Goal: Task Accomplishment & Management: Complete application form

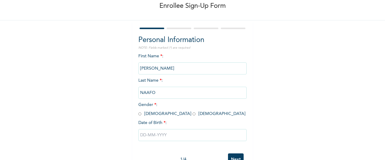
scroll to position [36, 0]
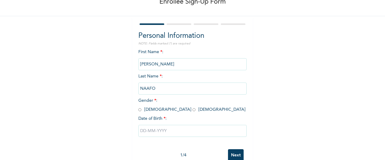
click at [193, 78] on div "First Name * : LEONARD Last Name * : NAAFO Gender * : Male Female Date of Birth…" at bounding box center [192, 98] width 108 height 98
click at [146, 78] on span "Last Name * : NAAFO" at bounding box center [192, 82] width 108 height 17
click at [160, 76] on span "Last Name * : NAAFO" at bounding box center [192, 82] width 108 height 17
click at [184, 76] on div "First Name * : LEONARD Last Name * : NAAFO Gender * : Male Female Date of Birth…" at bounding box center [192, 98] width 108 height 98
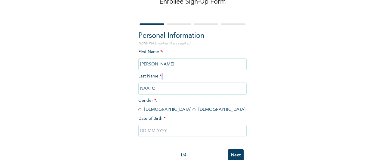
click at [184, 76] on div "First Name * : LEONARD Last Name * : NAAFO Gender * : Male Female Date of Birth…" at bounding box center [192, 98] width 108 height 98
click at [160, 78] on span "*" at bounding box center [161, 76] width 2 height 4
click at [274, 77] on div "Enrollee Sign-Up Form Personal Information NOTE: Fields marked (*) are required…" at bounding box center [192, 67] width 385 height 207
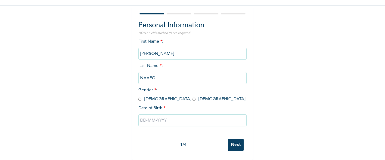
scroll to position [52, 0]
click at [138, 97] on input "radio" at bounding box center [139, 100] width 3 height 6
radio input "true"
click at [162, 117] on input "text" at bounding box center [192, 121] width 108 height 12
select select "8"
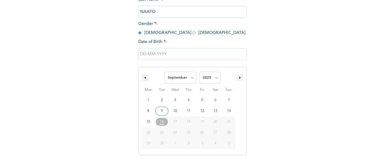
scroll to position [114, 0]
type input "09/01/2025"
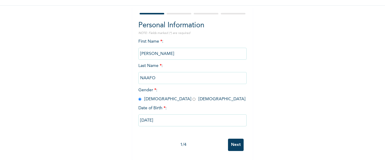
click at [181, 116] on input "09/01/2025" at bounding box center [192, 121] width 108 height 12
select select "8"
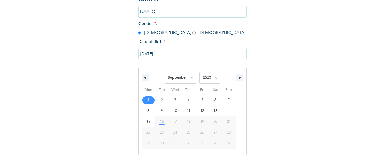
scroll to position [114, 0]
click at [213, 79] on select "2025 2024 2023 2022 2021 2020 2019 2018 2017 2016 2015 2014 2013 2012 2011 2010…" at bounding box center [210, 78] width 21 height 12
select select "1989"
click at [200, 72] on select "2025 2024 2023 2022 2021 2020 2019 2018 2017 2016 2015 2014 2013 2012 2011 2010…" at bounding box center [210, 78] width 21 height 12
click at [191, 77] on select "January February March April May June July August September October November De…" at bounding box center [181, 78] width 32 height 12
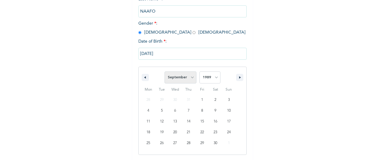
select select "9"
click at [165, 72] on select "January February March April May June July August September October November De…" at bounding box center [181, 78] width 32 height 12
type input "10/01/1989"
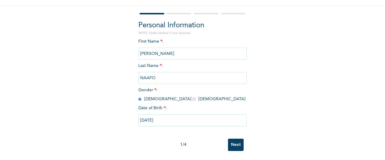
scroll to position [52, 0]
click at [194, 61] on div "First Name * : LEONARD Last Name * : NAAFO Gender * : Male Female Date of Birth…" at bounding box center [192, 88] width 108 height 98
click at [151, 64] on span "Last Name * : NAAFO" at bounding box center [192, 72] width 108 height 17
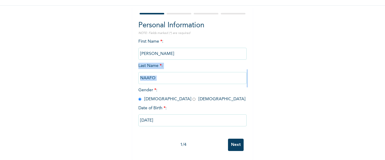
click at [151, 64] on span "Last Name * : NAAFO" at bounding box center [192, 72] width 108 height 17
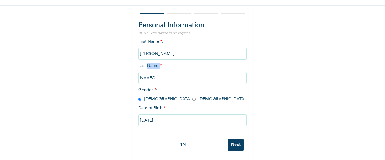
click at [151, 64] on span "Last Name * : NAAFO" at bounding box center [192, 72] width 108 height 17
click at [300, 84] on div "Enrollee Sign-Up Form Personal Information NOTE: Fields marked (*) are required…" at bounding box center [192, 56] width 385 height 207
click at [232, 139] on input "Next" at bounding box center [236, 145] width 16 height 12
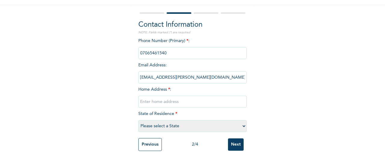
click at [181, 97] on input "text" at bounding box center [192, 102] width 108 height 12
type input "n"
click at [177, 98] on input "Naafo´s Compound, Bori Rivers State" at bounding box center [192, 102] width 108 height 12
type input "Naafo´s Compound, Kono Bo-ue, Bori Rivers State"
click at [199, 123] on select "Please select a State Abia Abuja (FCT) Adamawa Akwa Ibom Anambra Bauchi Bayelsa…" at bounding box center [192, 126] width 108 height 12
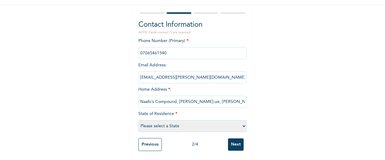
select select "33"
click at [138, 120] on select "Please select a State Abia Abuja (FCT) Adamawa Akwa Ibom Anambra Bauchi Bayelsa…" at bounding box center [192, 126] width 108 height 12
click at [234, 142] on input "Next" at bounding box center [236, 145] width 16 height 12
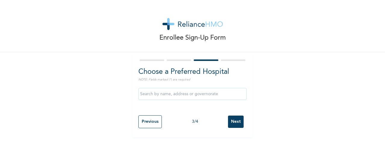
scroll to position [0, 0]
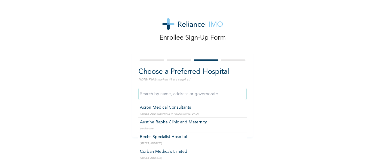
click at [183, 94] on input "text" at bounding box center [192, 94] width 108 height 12
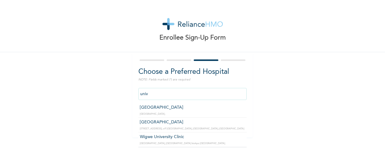
type input "University of Port-Harcourt Teaching Hospital"
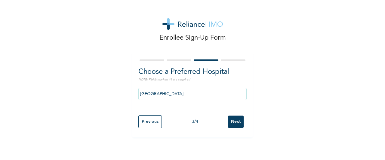
click at [234, 121] on input "Next" at bounding box center [236, 122] width 16 height 12
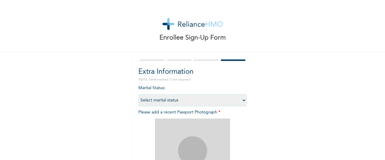
click at [215, 101] on select "Select marital status Single Married Divorced Widow/Widower" at bounding box center [192, 101] width 108 height 12
select select "2"
click at [138, 95] on select "Select marital status Single Married Divorced Widow/Widower" at bounding box center [192, 101] width 108 height 12
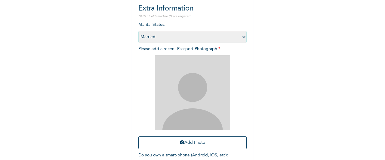
scroll to position [72, 0]
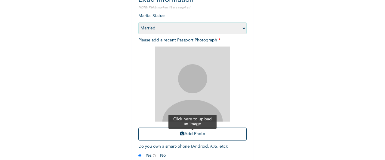
click at [198, 134] on button "Add Photo" at bounding box center [192, 134] width 108 height 13
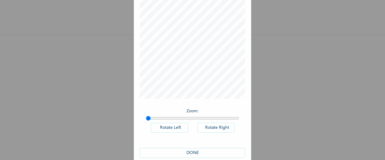
scroll to position [49, 0]
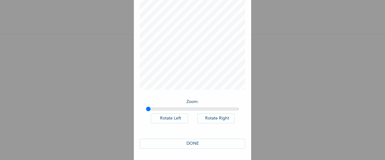
click at [189, 142] on button "DONE" at bounding box center [192, 144] width 105 height 10
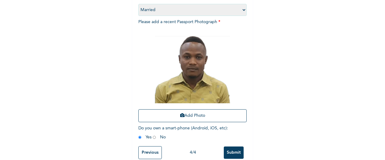
scroll to position [104, 0]
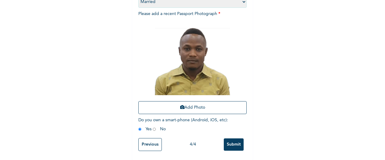
click at [232, 139] on input "Submit" at bounding box center [234, 145] width 20 height 12
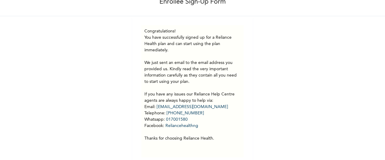
scroll to position [47, 0]
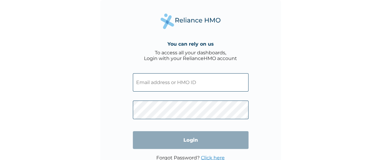
click at [159, 82] on input "text" at bounding box center [191, 82] width 116 height 18
paste input "EOE/10048/A"
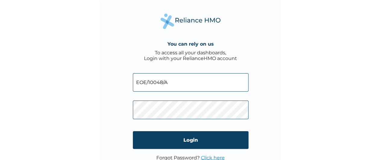
type input "EOE/10048/A"
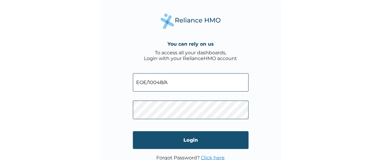
click at [209, 139] on input "Login" at bounding box center [191, 141] width 116 height 18
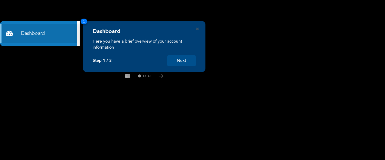
click at [191, 61] on button "Next" at bounding box center [181, 60] width 29 height 11
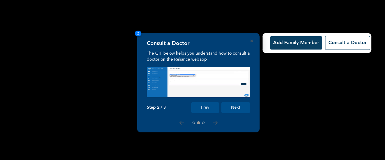
click at [290, 42] on button "Add Family Member" at bounding box center [296, 42] width 52 height 13
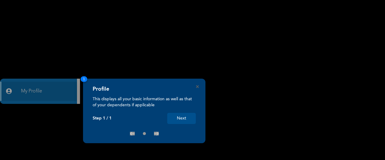
click at [184, 118] on button "Next" at bounding box center [181, 118] width 29 height 11
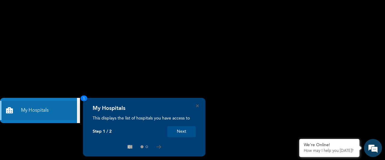
click at [182, 133] on button "Next" at bounding box center [181, 131] width 29 height 11
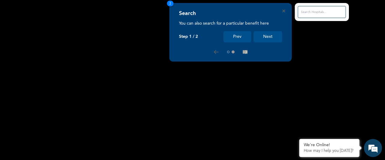
click at [312, 9] on input "text" at bounding box center [322, 12] width 48 height 12
click at [325, 12] on input "text" at bounding box center [322, 12] width 48 height 12
click at [267, 38] on button "Next" at bounding box center [268, 36] width 29 height 11
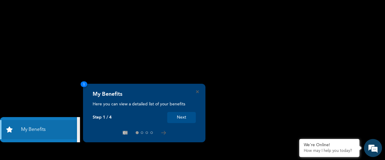
click at [180, 115] on button "Next" at bounding box center [181, 117] width 29 height 11
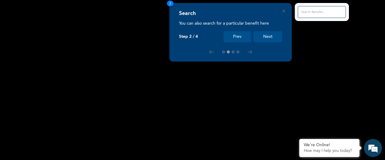
click at [267, 37] on button "Next" at bounding box center [268, 36] width 29 height 11
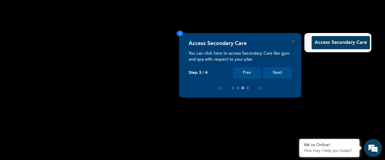
click at [321, 42] on button "Access Secondary Care" at bounding box center [341, 42] width 58 height 13
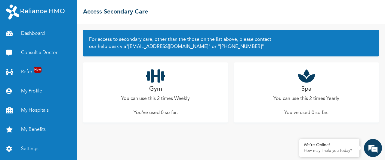
click at [32, 88] on link "My Profile" at bounding box center [38, 91] width 77 height 19
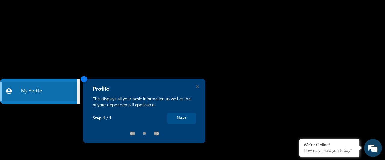
click at [185, 118] on button "Next" at bounding box center [181, 118] width 29 height 11
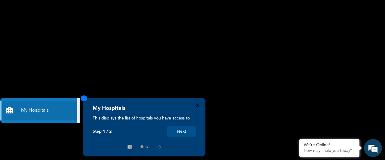
click at [198, 107] on icon "Close" at bounding box center [197, 106] width 3 height 3
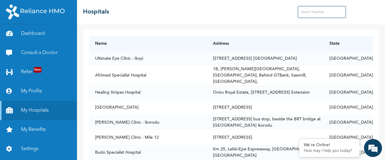
click at [55, 23] on div at bounding box center [38, 12] width 77 height 24
click at [30, 147] on link "Settings" at bounding box center [38, 149] width 77 height 19
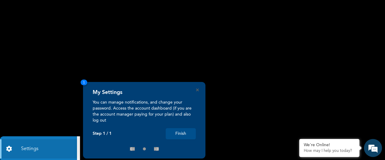
click at [182, 135] on button "Finish" at bounding box center [181, 134] width 30 height 11
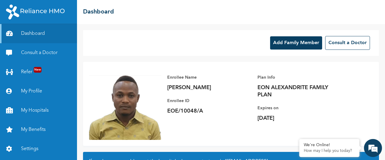
click at [281, 43] on button "Add Family Member" at bounding box center [296, 42] width 52 height 13
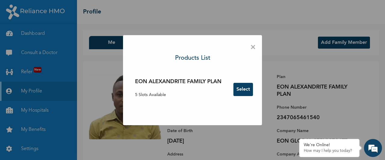
click at [154, 94] on p "5 Slots Available" at bounding box center [178, 95] width 86 height 6
click at [244, 89] on button "Select" at bounding box center [244, 89] width 20 height 13
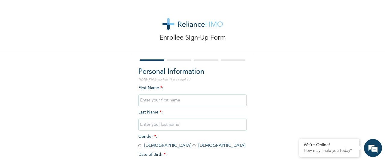
click at [184, 113] on div "First Name * : Last Name * : Gender * : Male Female Date of Birth * :" at bounding box center [192, 134] width 108 height 98
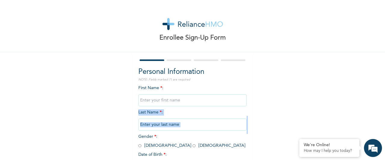
click at [184, 113] on div "First Name * : Last Name * : Gender * : Male Female Date of Birth * :" at bounding box center [192, 134] width 108 height 98
click at [185, 123] on input "text" at bounding box center [192, 125] width 108 height 12
click at [311, 27] on div "Enrollee Sign-Up Form" at bounding box center [192, 26] width 385 height 52
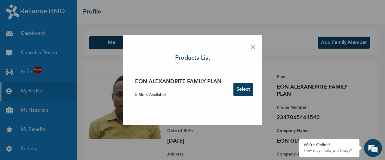
click at [254, 45] on span "×" at bounding box center [253, 47] width 6 height 13
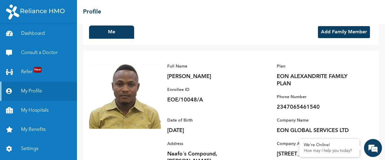
scroll to position [39, 0]
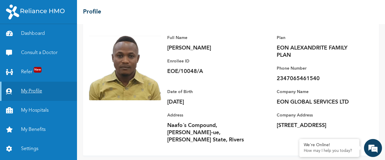
click at [26, 91] on link "My Profile" at bounding box center [38, 91] width 77 height 19
click at [33, 89] on link "My Profile" at bounding box center [38, 91] width 77 height 19
click at [26, 147] on link "Settings" at bounding box center [38, 149] width 77 height 19
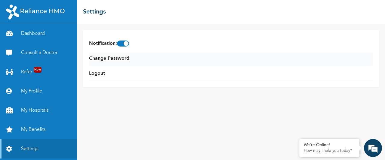
click at [126, 57] on link "Change Password" at bounding box center [109, 58] width 40 height 7
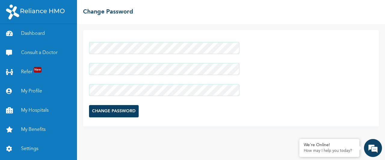
click at [119, 110] on input "CHANGE PASSWORD" at bounding box center [114, 111] width 50 height 12
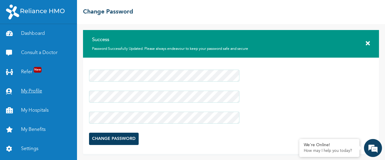
click at [29, 90] on link "My Profile" at bounding box center [38, 91] width 77 height 19
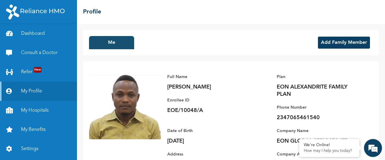
click at [111, 45] on button "Me" at bounding box center [111, 42] width 45 height 13
click at [126, 42] on button "Me" at bounding box center [111, 42] width 45 height 13
click at [343, 42] on button "Add Family Member" at bounding box center [344, 43] width 52 height 12
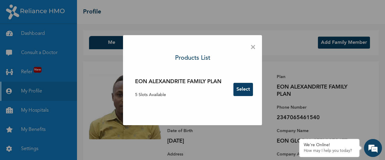
click at [240, 88] on button "Select" at bounding box center [244, 89] width 20 height 13
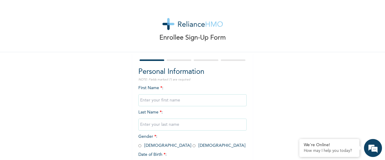
click at [170, 101] on input "text" at bounding box center [192, 101] width 108 height 12
type input "Mtamabari"
click at [164, 124] on input "text" at bounding box center [192, 125] width 108 height 12
type input "[PERSON_NAME]"
click at [193, 146] on input "radio" at bounding box center [194, 146] width 3 height 6
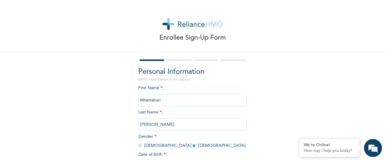
radio input "true"
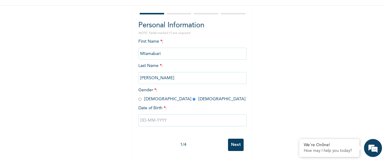
scroll to position [52, 0]
click at [175, 115] on input "text" at bounding box center [192, 121] width 108 height 12
select select "8"
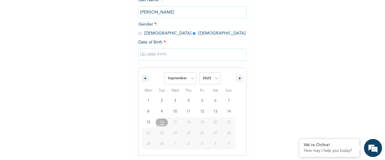
scroll to position [114, 0]
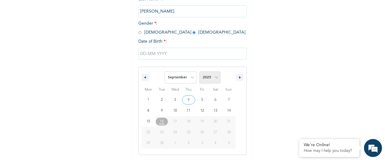
click at [215, 78] on select "2025 2024 2023 2022 2021 2020 2019 2018 2017 2016 2015 2014 2013 2012 2011 2010…" at bounding box center [210, 78] width 21 height 12
select select "1998"
click at [200, 72] on select "2025 2024 2023 2022 2021 2020 2019 2018 2017 2016 2015 2014 2013 2012 2011 2010…" at bounding box center [210, 78] width 21 height 12
click at [190, 79] on select "January February March April May June July August September October November De…" at bounding box center [181, 78] width 32 height 12
select select "7"
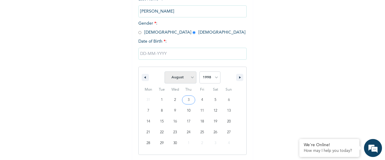
click at [165, 72] on select "January February March April May June July August September October November De…" at bounding box center [181, 78] width 32 height 12
type input "[DATE]"
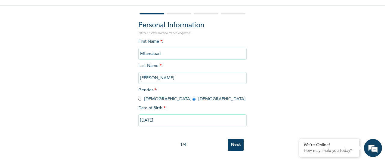
click at [232, 139] on input "Next" at bounding box center [236, 145] width 16 height 12
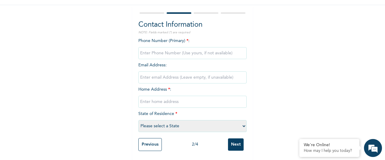
click at [162, 49] on input "phone" at bounding box center [192, 53] width 108 height 12
type input "08057748658"
click at [169, 74] on input "email" at bounding box center [192, 78] width 108 height 12
type input "lebabari1234"
